Goal: Information Seeking & Learning: Learn about a topic

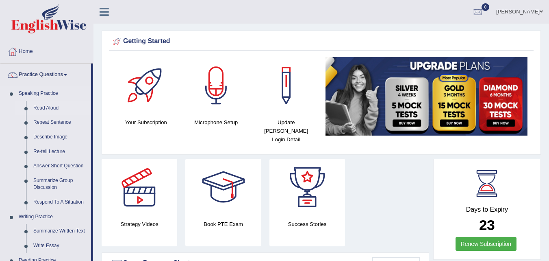
click at [59, 106] on link "Read Aloud" at bounding box center [60, 108] width 61 height 15
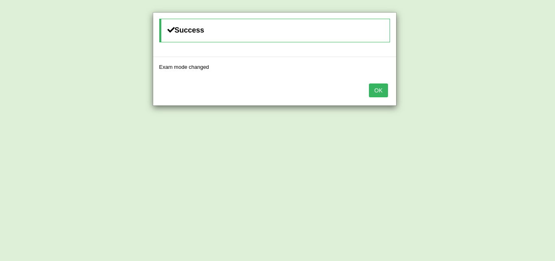
click at [382, 90] on button "OK" at bounding box center [378, 90] width 19 height 14
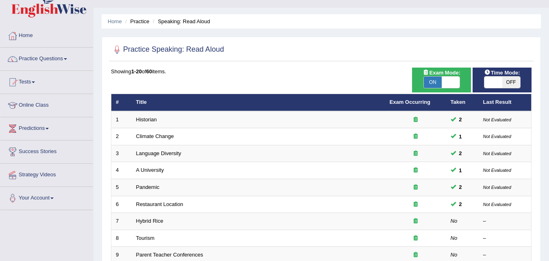
click at [509, 82] on span "OFF" at bounding box center [511, 81] width 18 height 11
checkbox input "true"
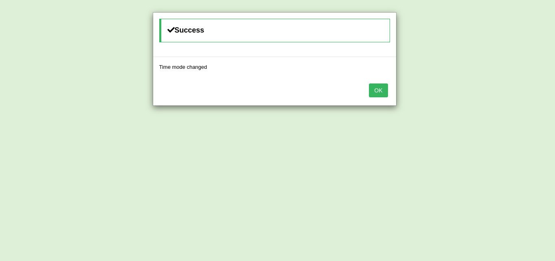
click at [381, 91] on button "OK" at bounding box center [378, 90] width 19 height 14
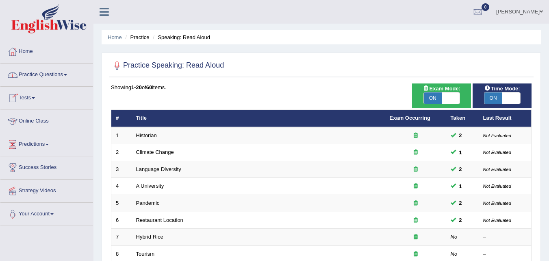
click at [50, 117] on link "Online Class" at bounding box center [46, 120] width 93 height 20
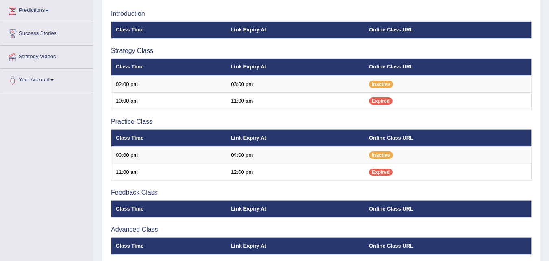
scroll to position [131, 0]
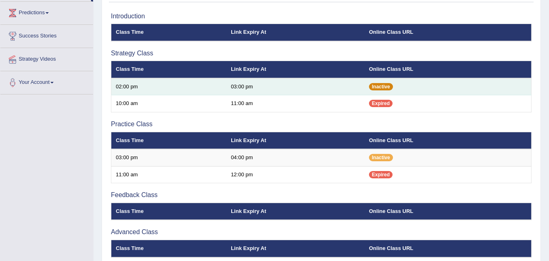
click at [378, 86] on span "Inactive" at bounding box center [381, 86] width 24 height 7
click at [370, 89] on span "Inactive" at bounding box center [381, 86] width 24 height 7
click at [158, 86] on td "02:00 pm" at bounding box center [168, 86] width 115 height 17
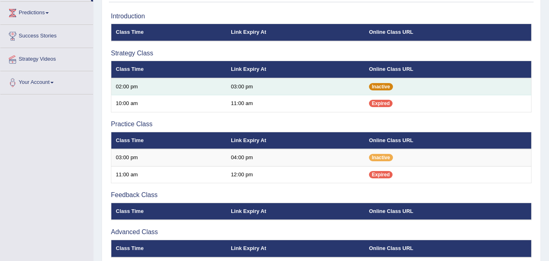
click at [372, 89] on span "Inactive" at bounding box center [381, 86] width 24 height 7
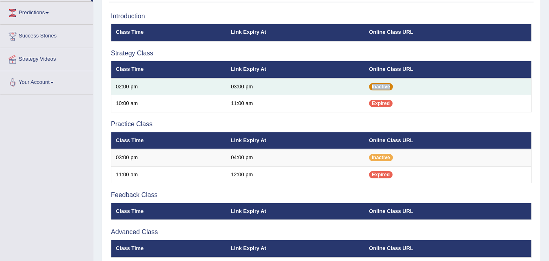
click at [372, 89] on span "Inactive" at bounding box center [381, 86] width 24 height 7
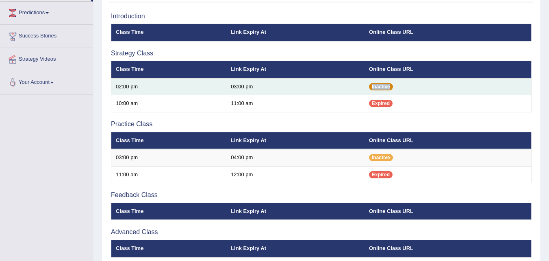
click at [372, 89] on span "Inactive" at bounding box center [381, 86] width 24 height 7
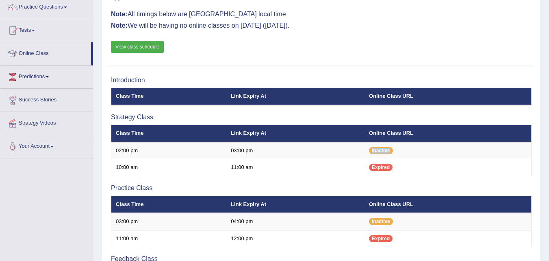
scroll to position [66, 0]
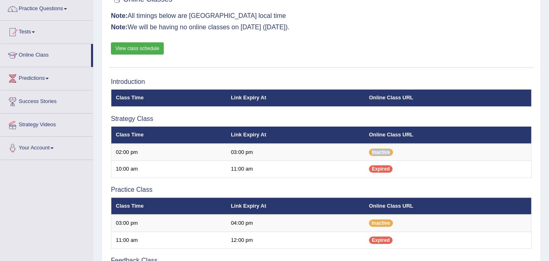
drag, startPoint x: 92, startPoint y: 61, endPoint x: 94, endPoint y: 51, distance: 9.5
click at [94, 51] on div "Toggle navigation Home Practice Questions Speaking Practice Read Aloud Repeat S…" at bounding box center [274, 165] width 549 height 463
click at [74, 70] on link "Predictions" at bounding box center [46, 77] width 93 height 20
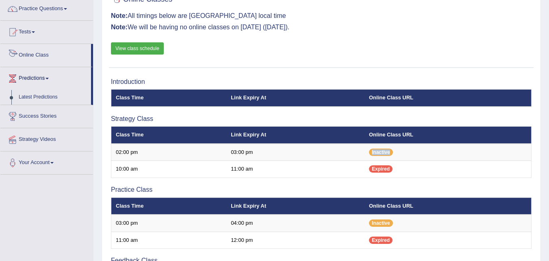
click at [80, 58] on link "Online Class" at bounding box center [45, 54] width 91 height 20
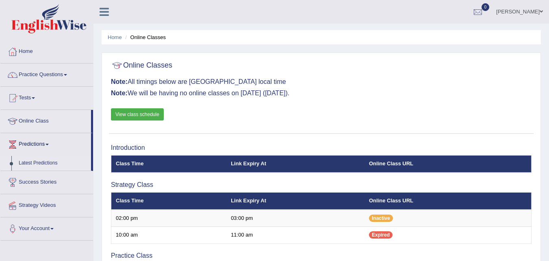
click at [44, 165] on link "Latest Predictions" at bounding box center [53, 163] width 76 height 15
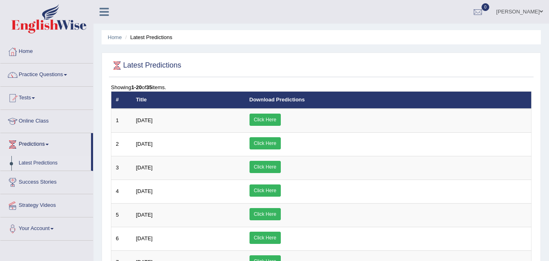
click at [61, 74] on link "Practice Questions" at bounding box center [46, 73] width 93 height 20
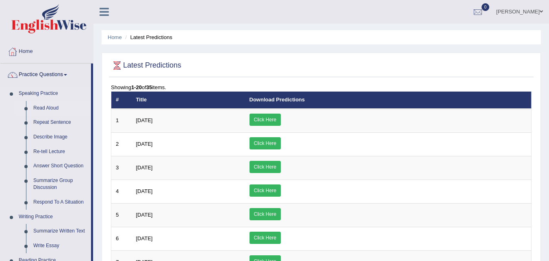
click at [42, 107] on link "Read Aloud" at bounding box center [60, 108] width 61 height 15
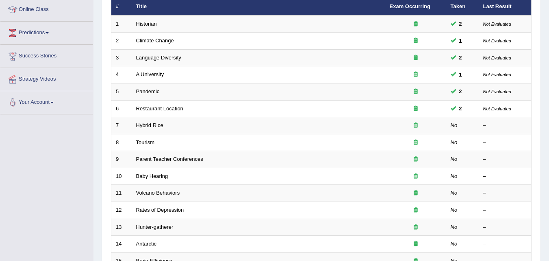
scroll to position [114, 0]
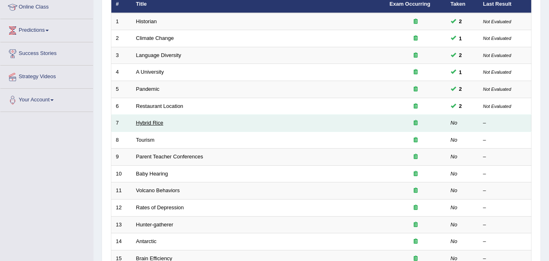
click at [152, 122] on link "Hybrid Rice" at bounding box center [149, 123] width 27 height 6
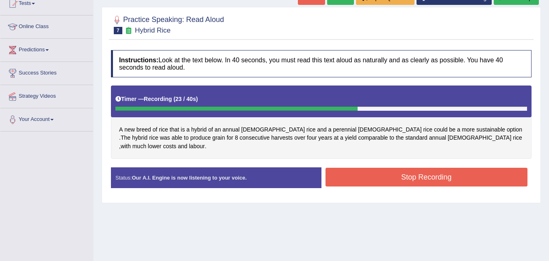
click at [398, 167] on button "Stop Recording" at bounding box center [427, 176] width 202 height 19
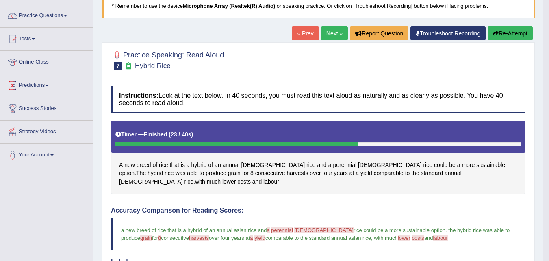
scroll to position [58, 0]
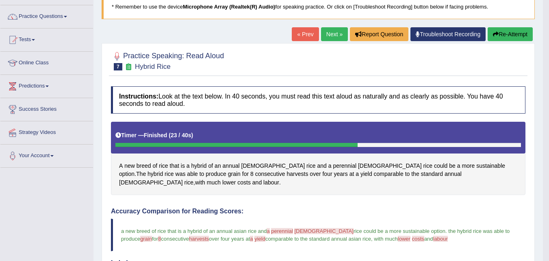
click at [324, 35] on link "Next »" at bounding box center [334, 34] width 27 height 14
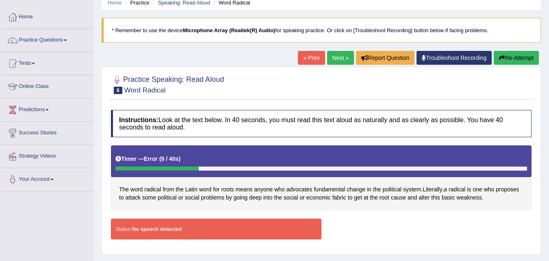
scroll to position [26, 0]
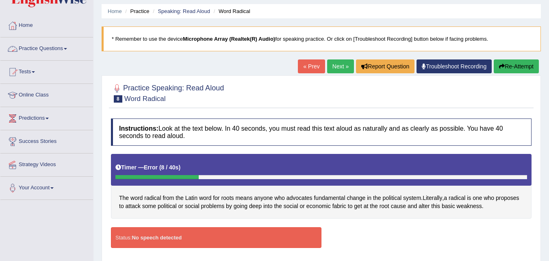
click at [63, 48] on link "Practice Questions" at bounding box center [46, 47] width 93 height 20
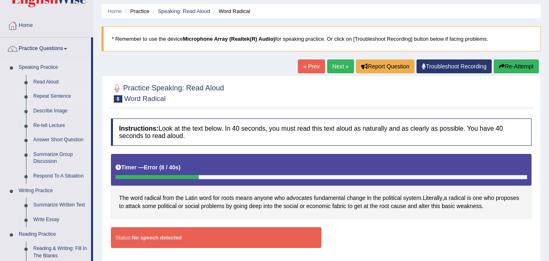
click at [45, 94] on link "Repeat Sentence" at bounding box center [60, 96] width 61 height 15
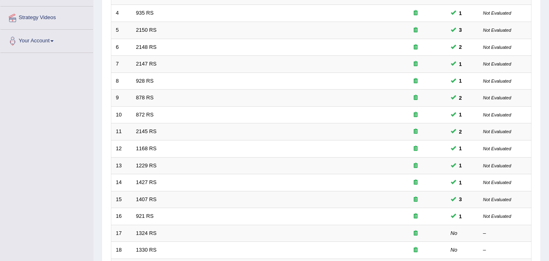
scroll to position [172, 0]
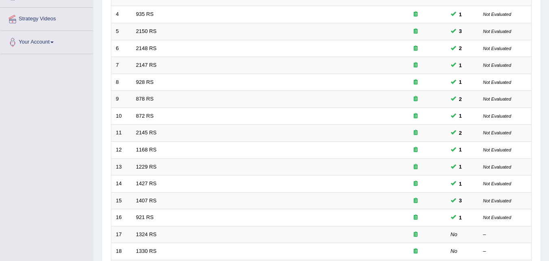
drag, startPoint x: 0, startPoint y: 0, endPoint x: 555, endPoint y: 150, distance: 574.9
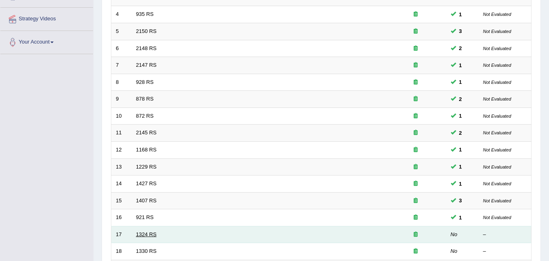
click at [155, 231] on link "1324 RS" at bounding box center [146, 234] width 21 height 6
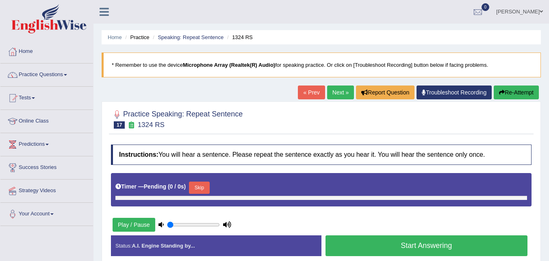
click at [308, 94] on link "« Prev" at bounding box center [311, 92] width 27 height 14
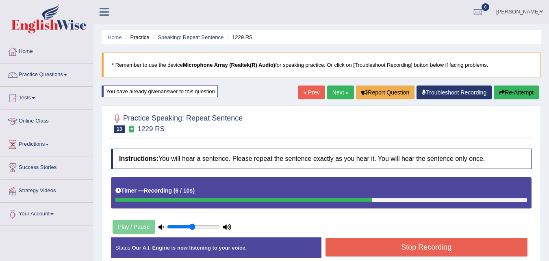
click at [521, 91] on button "Re-Attempt" at bounding box center [516, 92] width 45 height 14
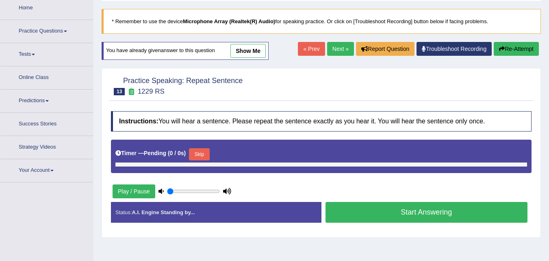
scroll to position [43, 0]
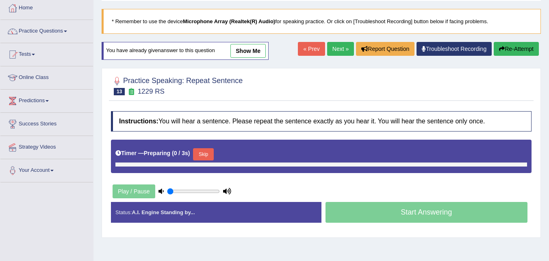
type input "0.5"
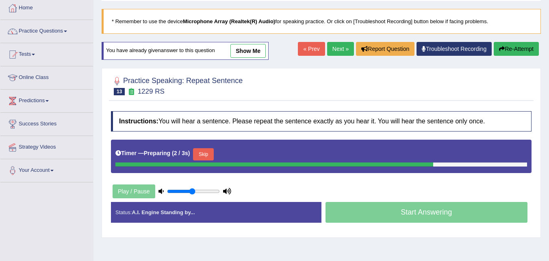
click at [209, 153] on button "Skip" at bounding box center [203, 154] width 20 height 12
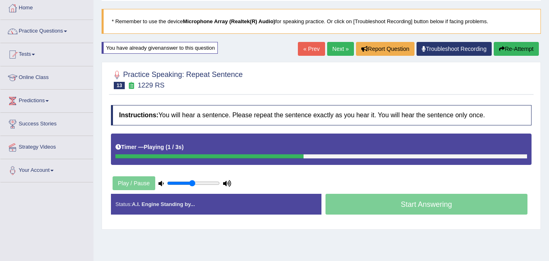
click at [209, 153] on div "Timer — Playing ( 1 / 3s ) Skip" at bounding box center [321, 147] width 412 height 14
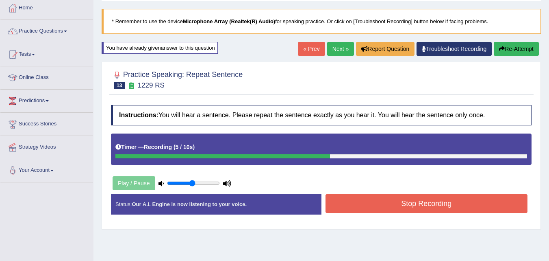
click at [372, 208] on button "Stop Recording" at bounding box center [427, 203] width 202 height 19
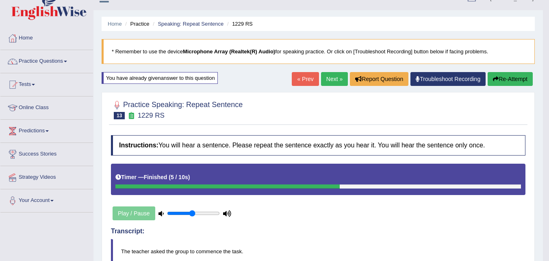
scroll to position [4, 0]
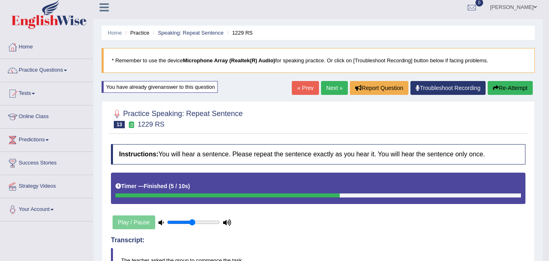
click at [333, 85] on link "Next »" at bounding box center [334, 88] width 27 height 14
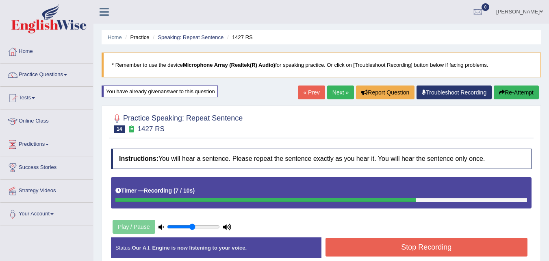
click at [409, 247] on button "Stop Recording" at bounding box center [427, 246] width 202 height 19
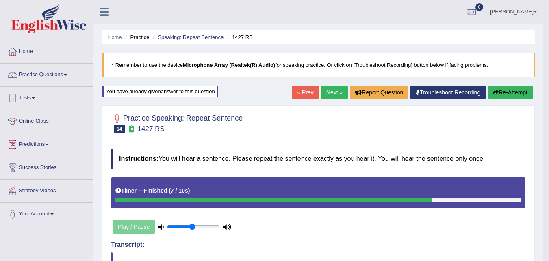
click at [515, 88] on button "Re-Attempt" at bounding box center [510, 92] width 45 height 14
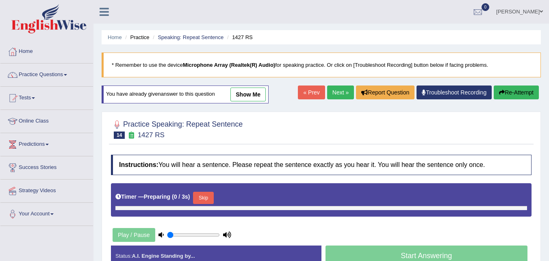
type input "0.5"
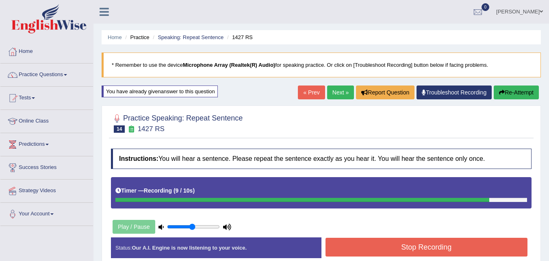
click at [398, 245] on button "Stop Recording" at bounding box center [427, 246] width 202 height 19
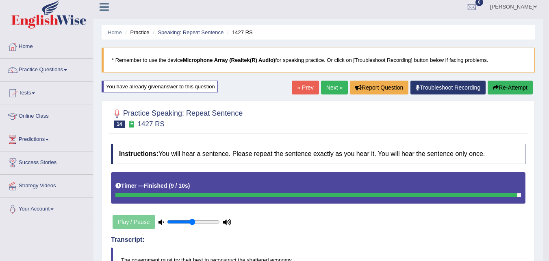
scroll to position [3, 0]
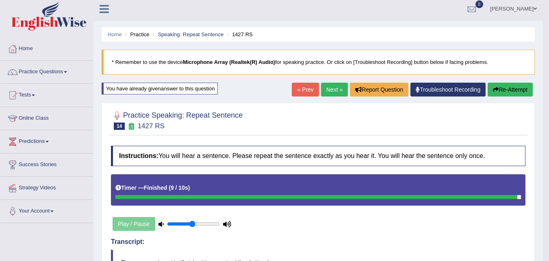
click at [328, 91] on link "Next »" at bounding box center [334, 90] width 27 height 14
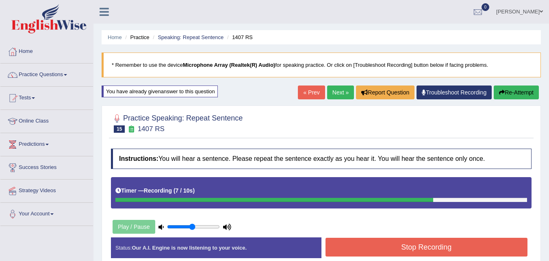
click at [377, 247] on button "Stop Recording" at bounding box center [427, 246] width 202 height 19
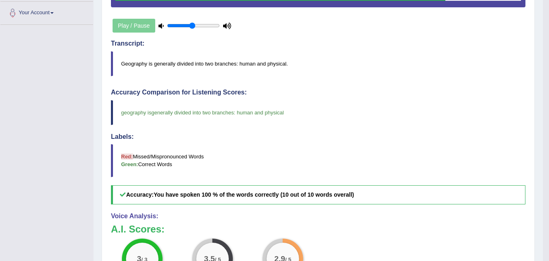
scroll to position [31, 0]
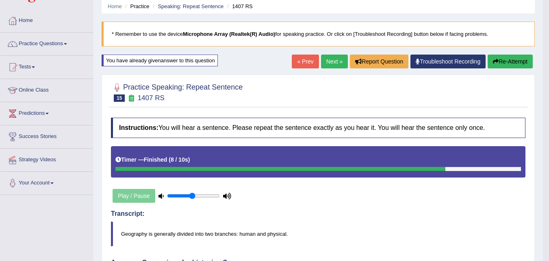
click at [331, 61] on link "Next »" at bounding box center [334, 61] width 27 height 14
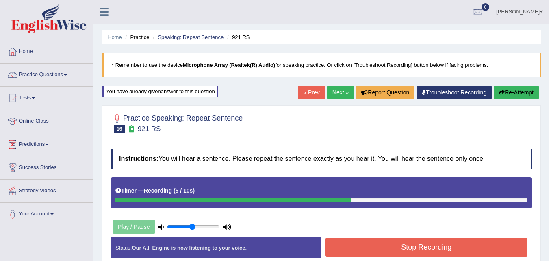
click at [379, 244] on button "Stop Recording" at bounding box center [427, 246] width 202 height 19
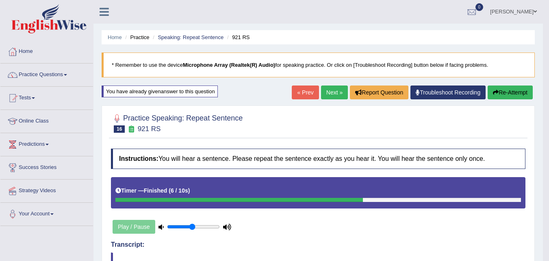
click at [509, 92] on button "Re-Attempt" at bounding box center [510, 92] width 45 height 14
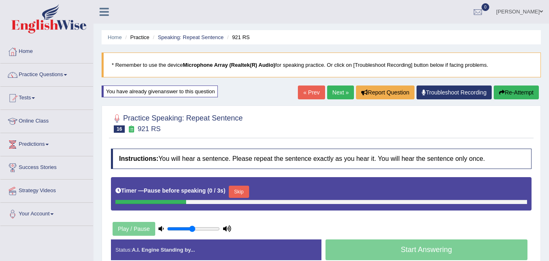
click at [332, 88] on link "Next »" at bounding box center [340, 92] width 27 height 14
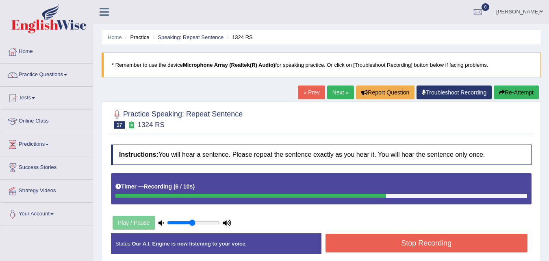
click at [395, 248] on button "Stop Recording" at bounding box center [427, 242] width 202 height 19
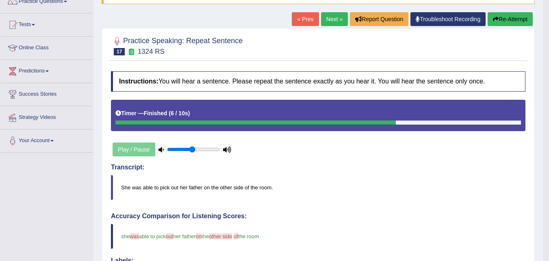
scroll to position [70, 0]
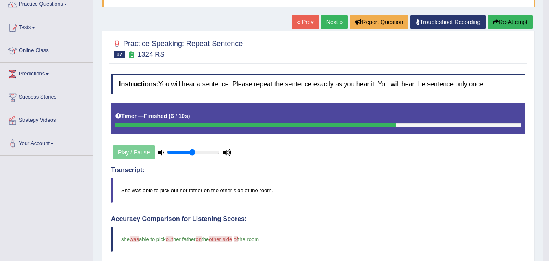
click at [332, 19] on link "Next »" at bounding box center [334, 22] width 27 height 14
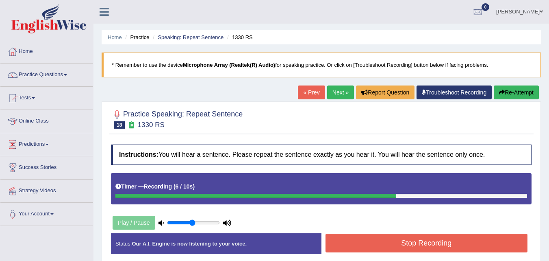
click at [393, 250] on button "Stop Recording" at bounding box center [427, 242] width 202 height 19
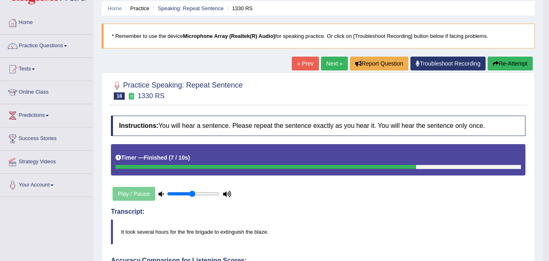
scroll to position [28, 0]
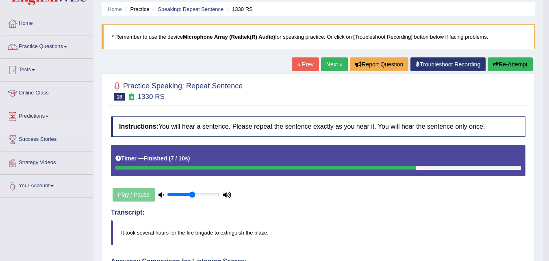
click at [508, 68] on button "Re-Attempt" at bounding box center [510, 64] width 45 height 14
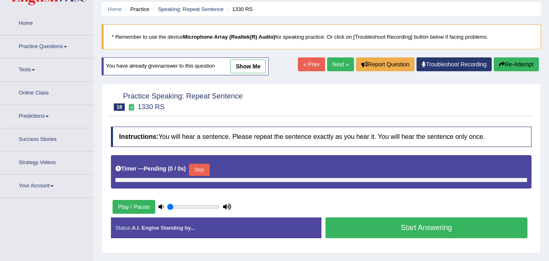
scroll to position [28, 0]
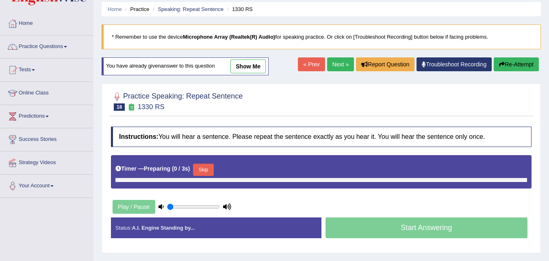
type input "0.5"
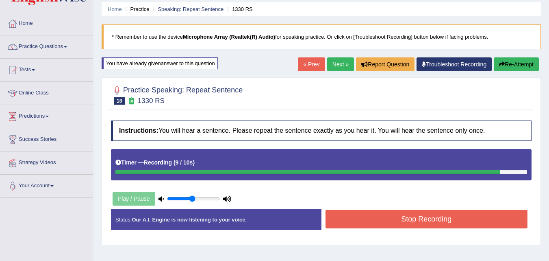
click at [372, 215] on button "Stop Recording" at bounding box center [427, 218] width 202 height 19
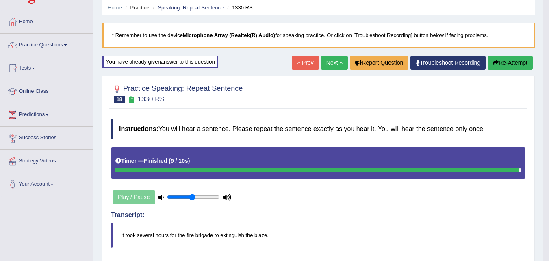
scroll to position [26, 0]
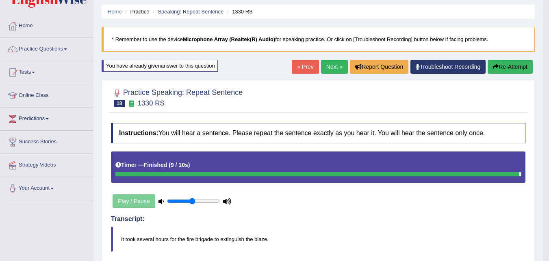
click at [329, 66] on link "Next »" at bounding box center [334, 67] width 27 height 14
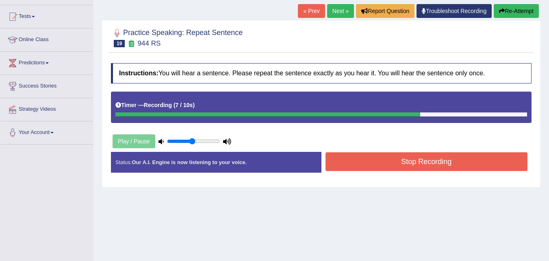
click at [397, 162] on button "Stop Recording" at bounding box center [427, 161] width 202 height 19
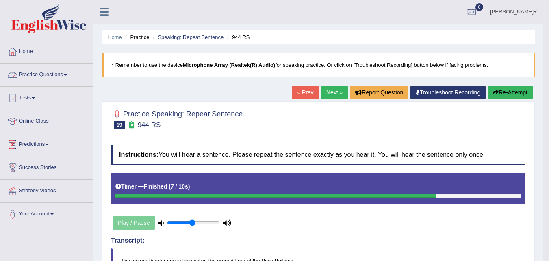
click at [65, 75] on link "Practice Questions" at bounding box center [46, 73] width 93 height 20
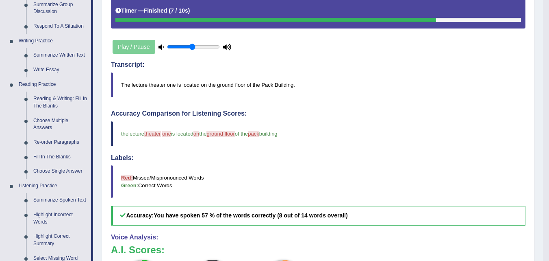
scroll to position [178, 0]
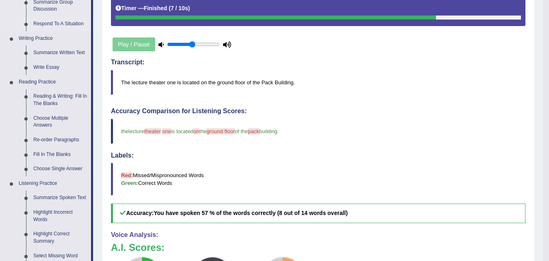
click at [53, 22] on link "Respond To A Situation" at bounding box center [60, 24] width 61 height 15
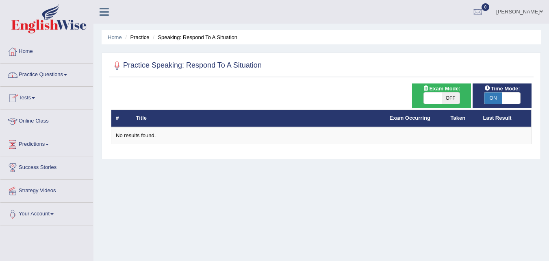
click at [61, 75] on link "Practice Questions" at bounding box center [46, 73] width 93 height 20
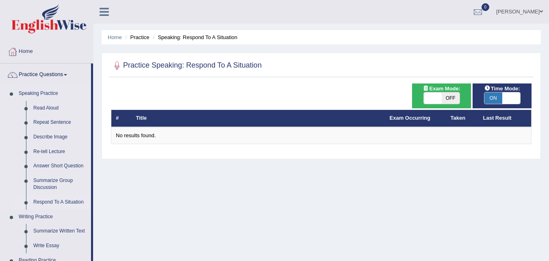
click at [59, 202] on link "Respond To A Situation" at bounding box center [60, 202] width 61 height 15
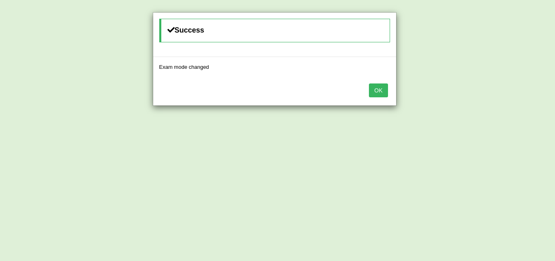
click at [383, 92] on button "OK" at bounding box center [378, 90] width 19 height 14
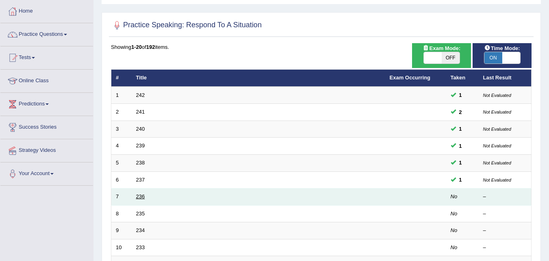
click at [140, 197] on link "236" at bounding box center [140, 196] width 9 height 6
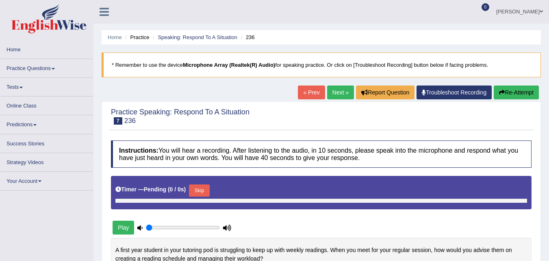
scroll to position [166, 0]
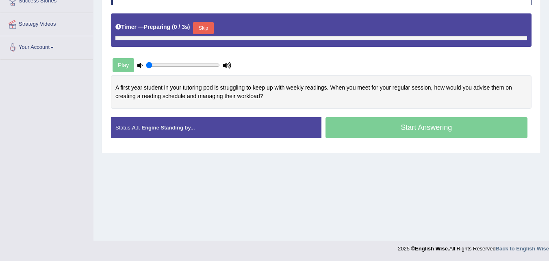
type input "0.5"
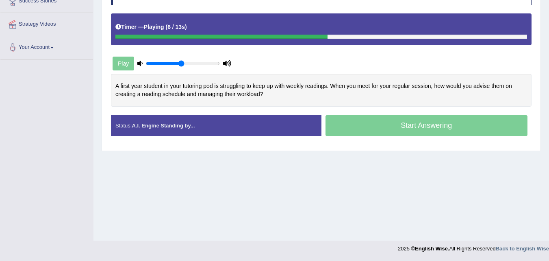
click at [140, 197] on div "Home Practice Speaking: Respond To A Situation 236 * Remember to use the device…" at bounding box center [321, 37] width 456 height 407
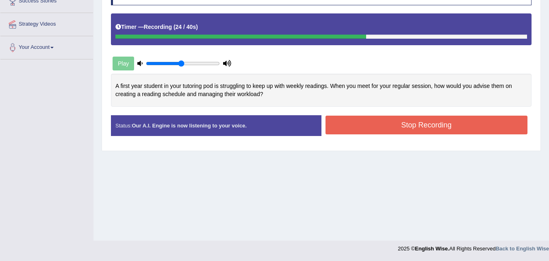
click at [398, 130] on button "Stop Recording" at bounding box center [427, 124] width 202 height 19
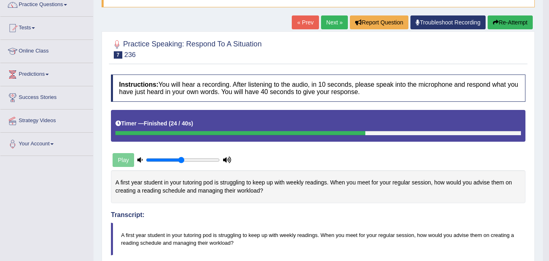
scroll to position [69, 0]
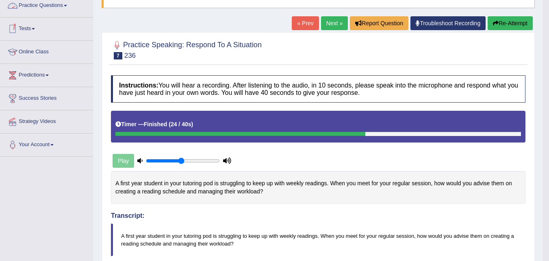
click at [70, 7] on link "Practice Questions" at bounding box center [46, 4] width 93 height 20
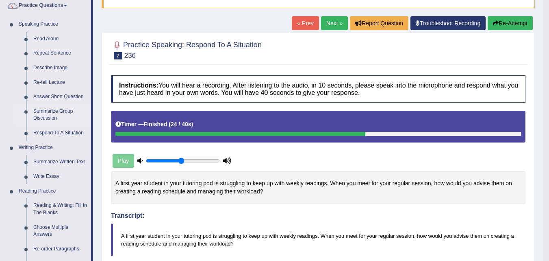
click at [61, 110] on link "Summarize Group Discussion" at bounding box center [60, 115] width 61 height 22
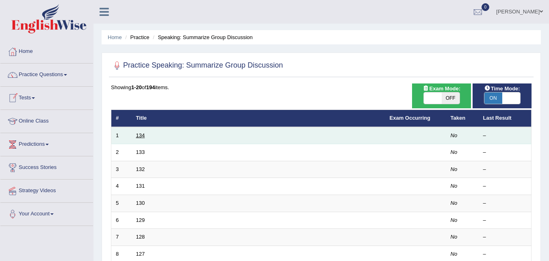
click at [139, 137] on link "134" at bounding box center [140, 135] width 9 height 6
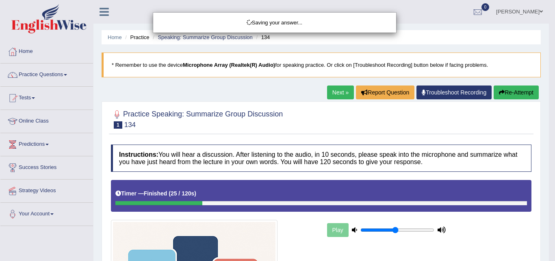
click at [518, 93] on div "Saving your answer..." at bounding box center [277, 130] width 555 height 261
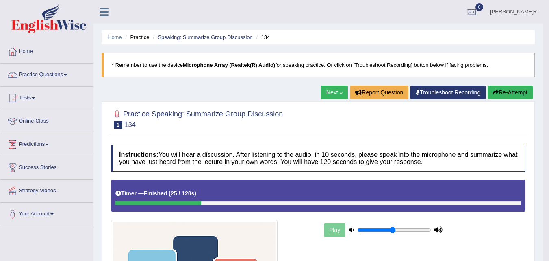
click at [517, 89] on button "Re-Attempt" at bounding box center [510, 92] width 45 height 14
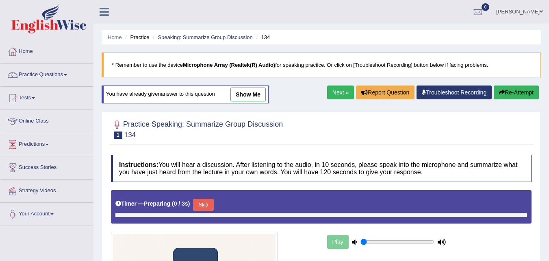
type input "0.5"
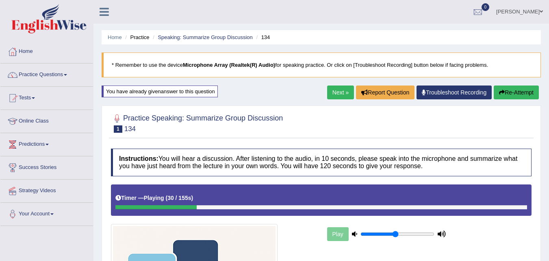
click at [517, 89] on button "Re-Attempt" at bounding box center [516, 92] width 45 height 14
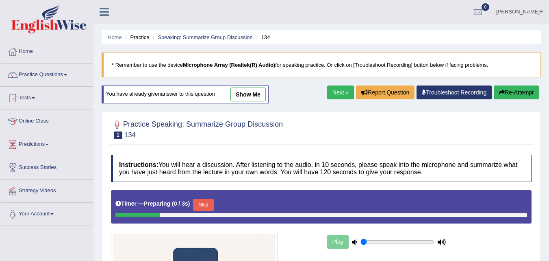
type input "0.5"
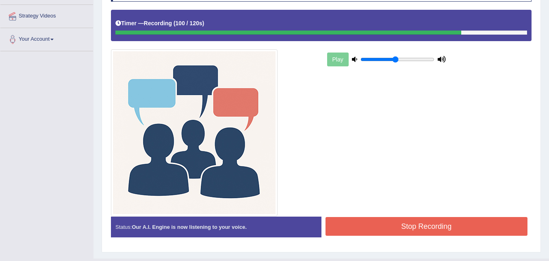
scroll to position [179, 0]
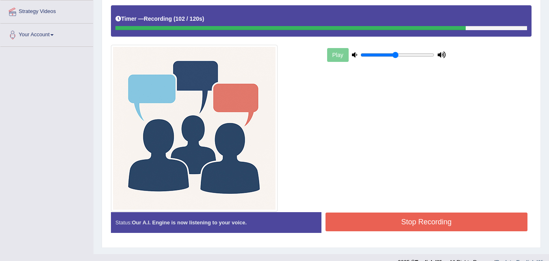
click at [437, 220] on button "Stop Recording" at bounding box center [427, 221] width 202 height 19
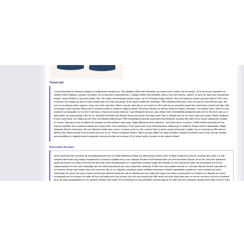
scroll to position [358, 0]
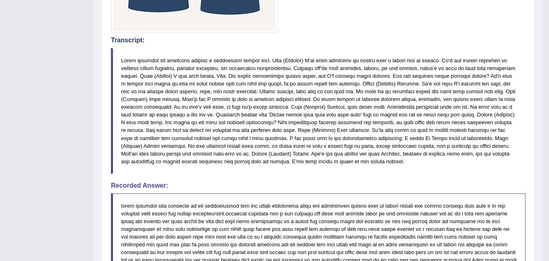
click at [128, 215] on blockquote at bounding box center [318, 236] width 415 height 87
